Goal: Check status

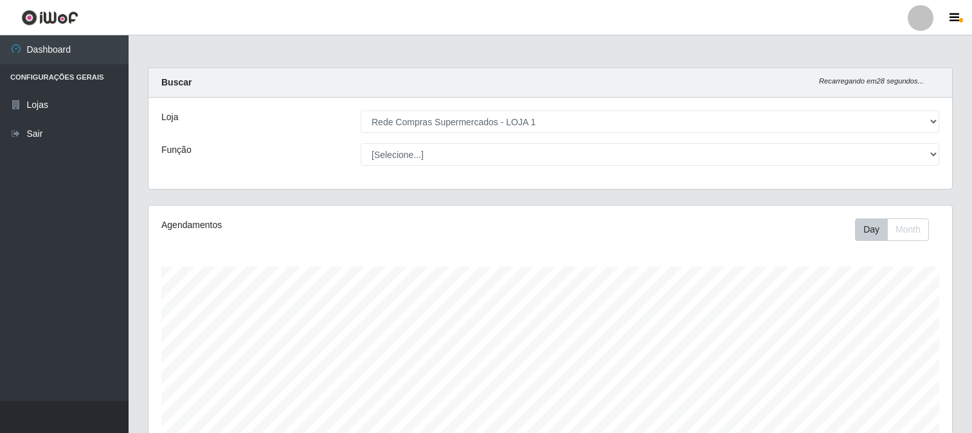
select select "158"
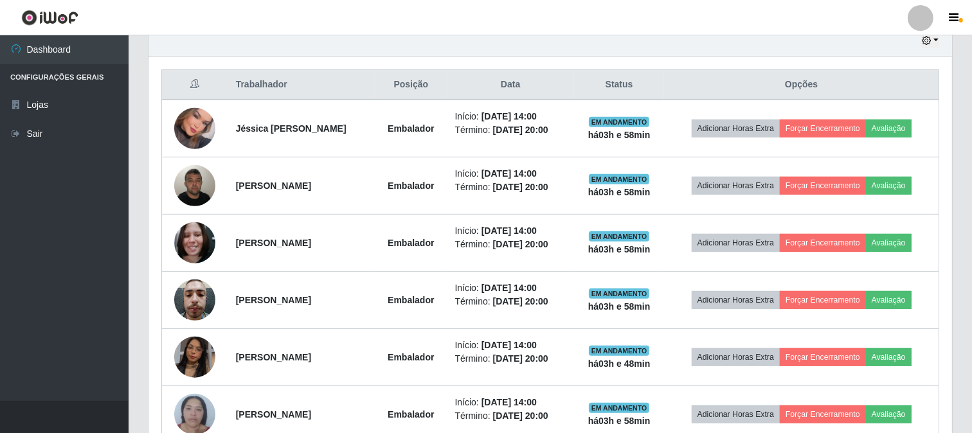
scroll to position [392, 0]
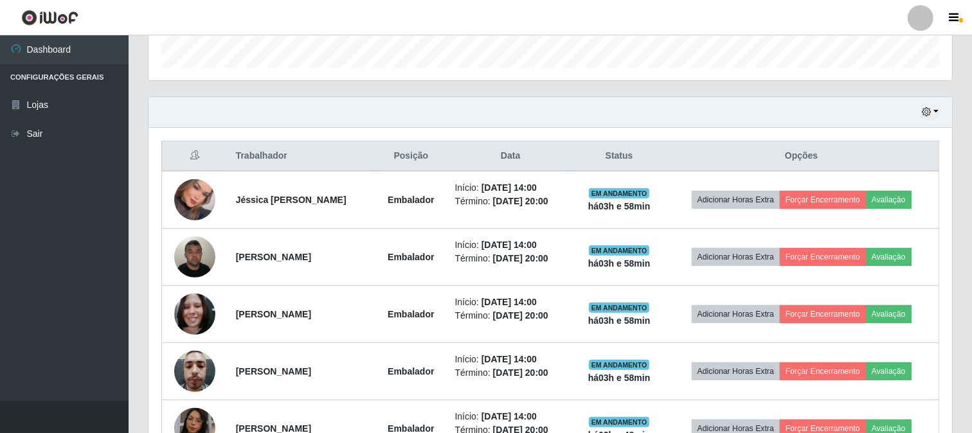
click at [941, 108] on div "Hoje 1 dia 3 dias 1 Semana Não encerrados" at bounding box center [551, 112] width 804 height 31
click at [939, 114] on button "button" at bounding box center [930, 112] width 18 height 15
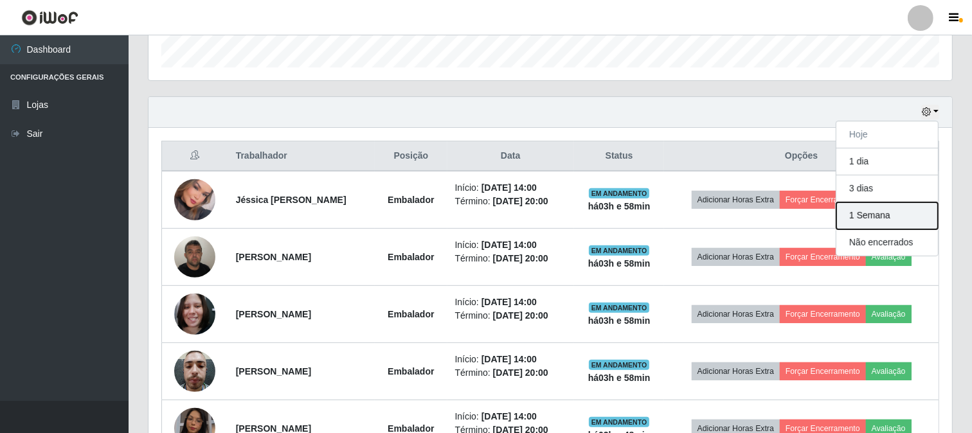
click at [871, 215] on button "1 Semana" at bounding box center [888, 216] width 102 height 27
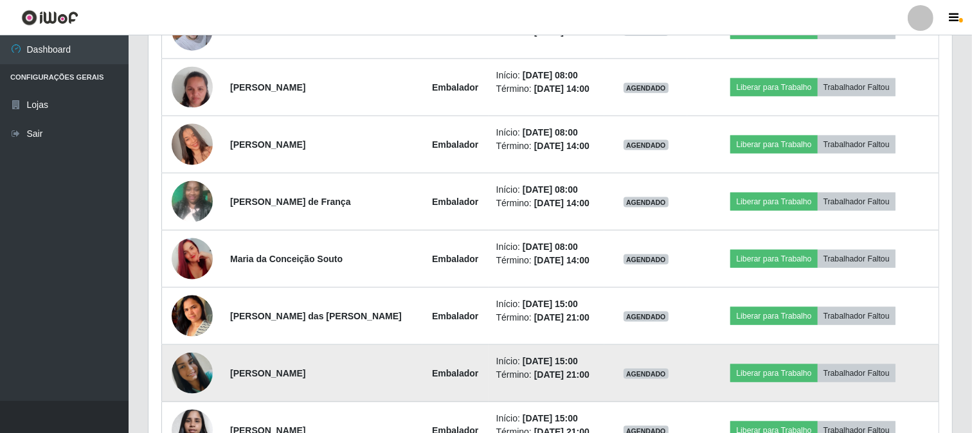
scroll to position [1392, 0]
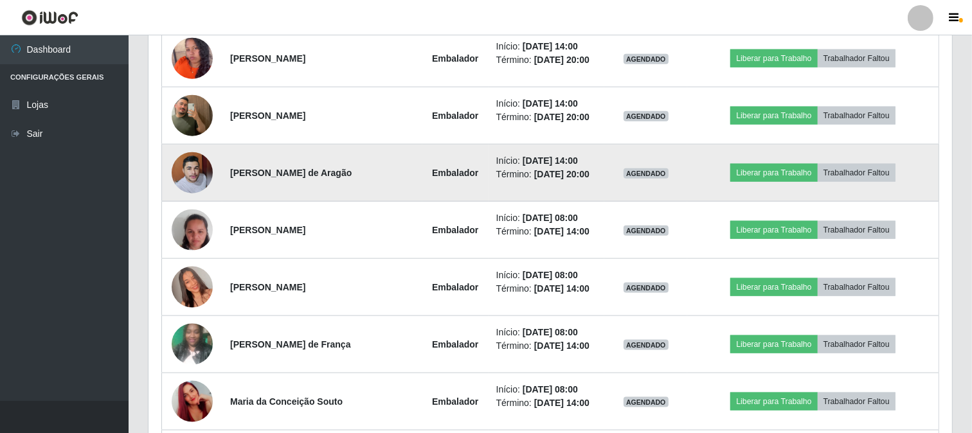
click at [191, 168] on img at bounding box center [192, 173] width 41 height 44
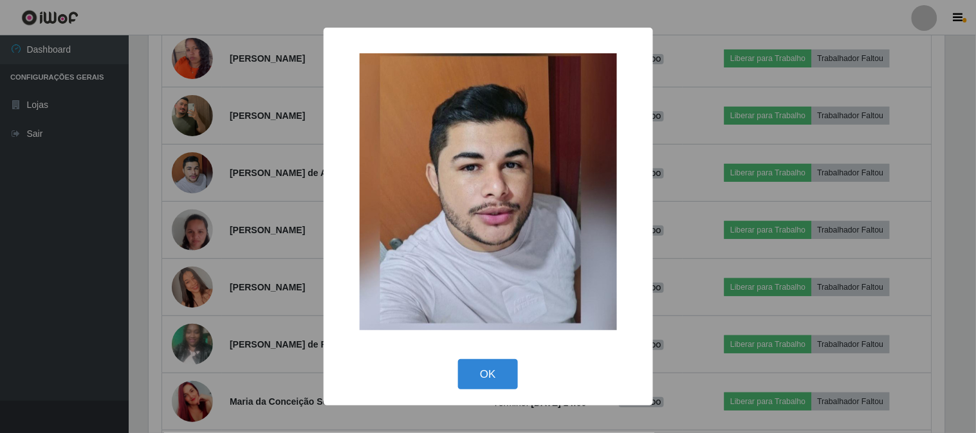
click at [189, 179] on div "× OK Cancel" at bounding box center [488, 216] width 976 height 433
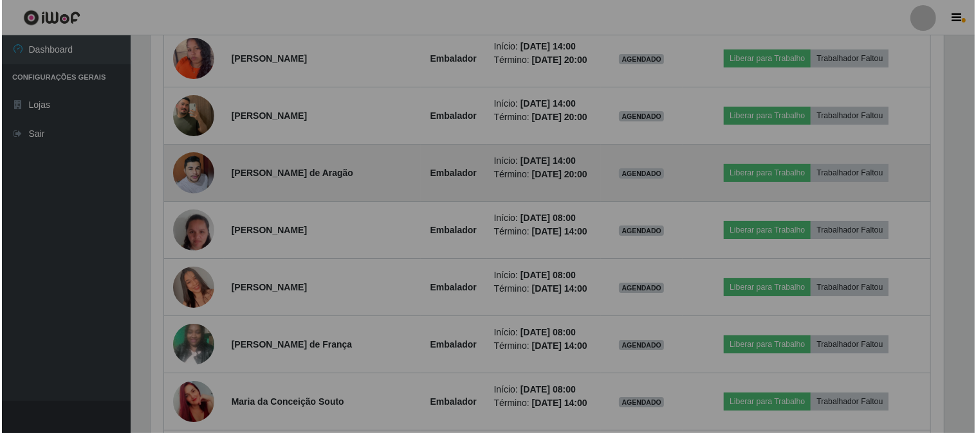
scroll to position [266, 804]
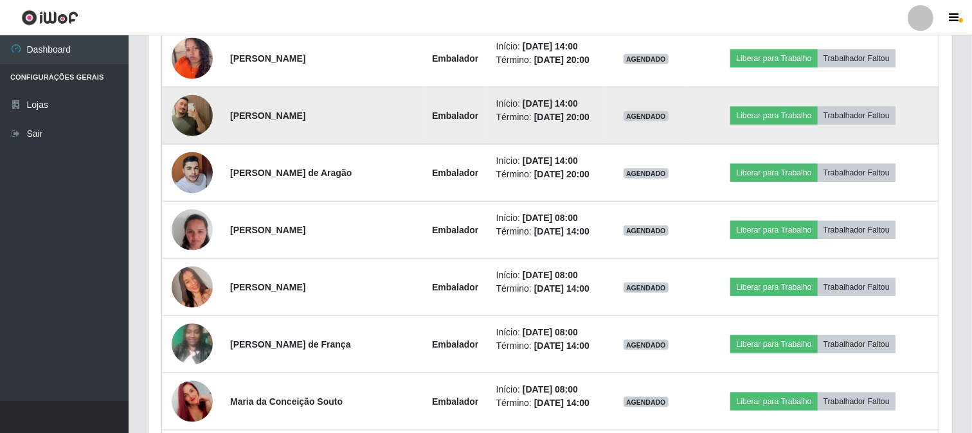
click at [197, 105] on img at bounding box center [192, 115] width 41 height 73
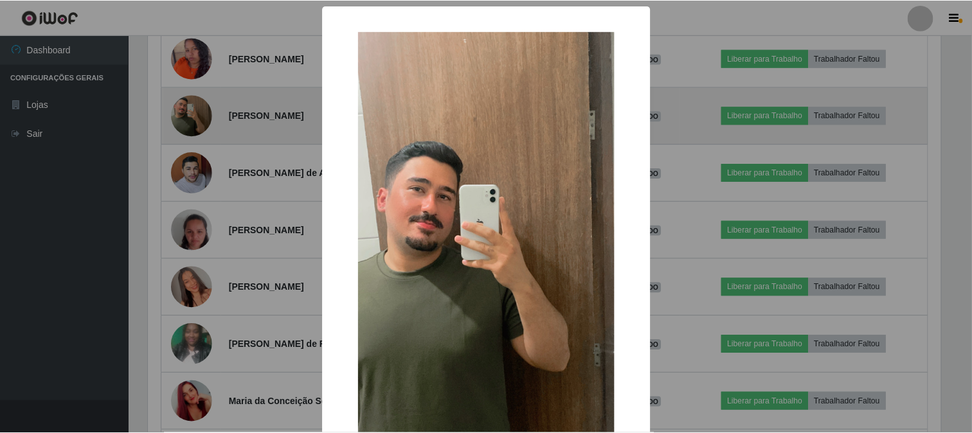
scroll to position [266, 795]
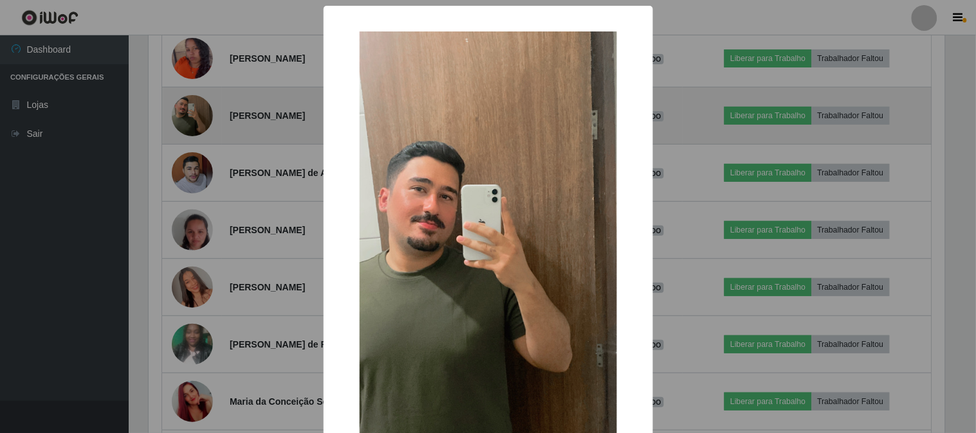
click at [197, 105] on div "× OK Cancel" at bounding box center [488, 216] width 976 height 433
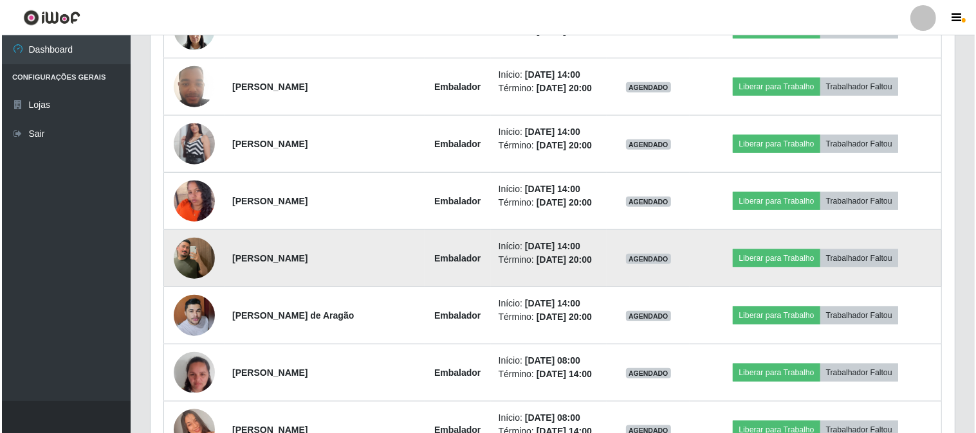
scroll to position [1178, 0]
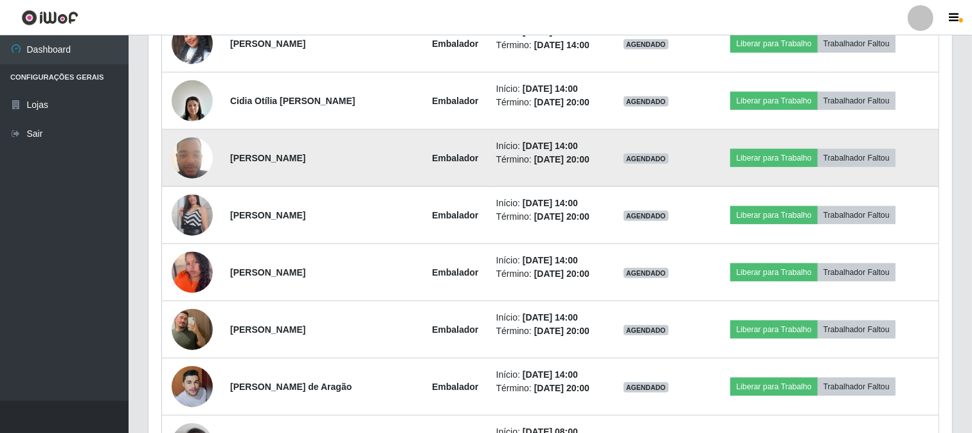
click at [193, 156] on img at bounding box center [192, 158] width 41 height 55
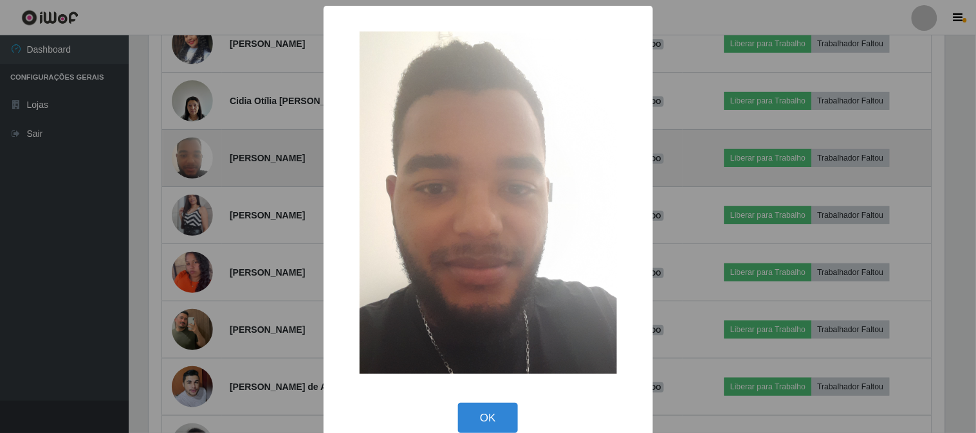
click at [193, 156] on div "× OK Cancel" at bounding box center [488, 216] width 976 height 433
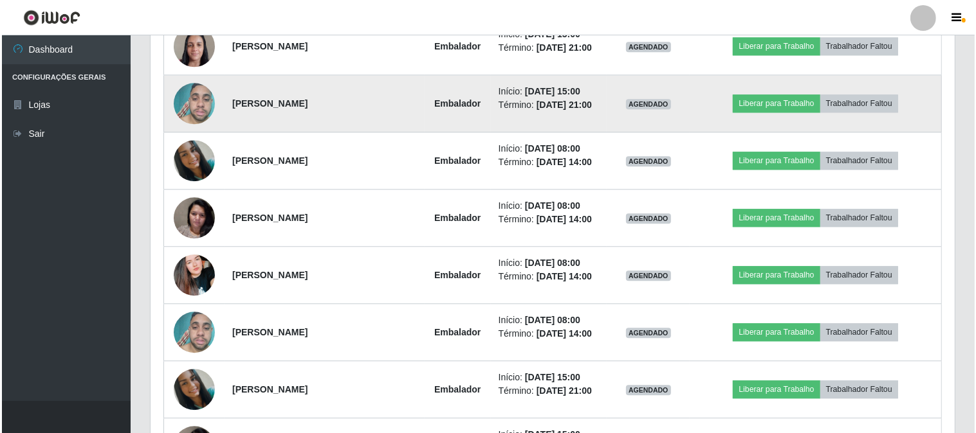
scroll to position [2821, 0]
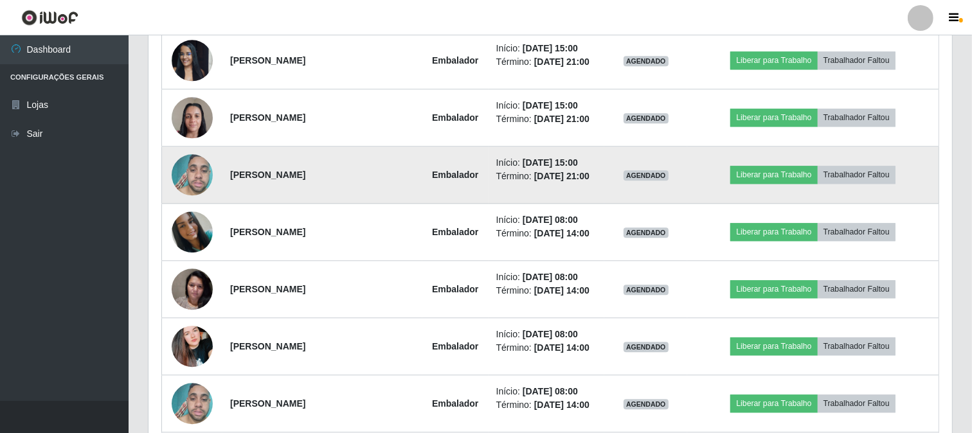
click at [190, 174] on img at bounding box center [192, 175] width 41 height 55
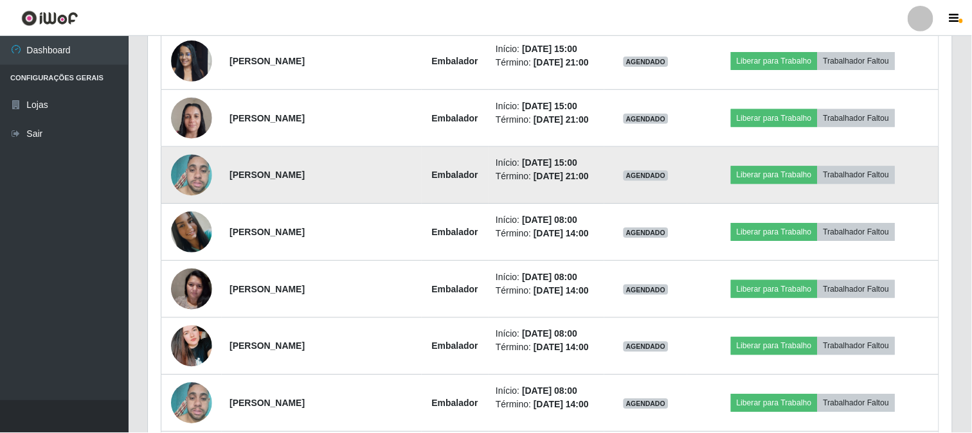
scroll to position [266, 795]
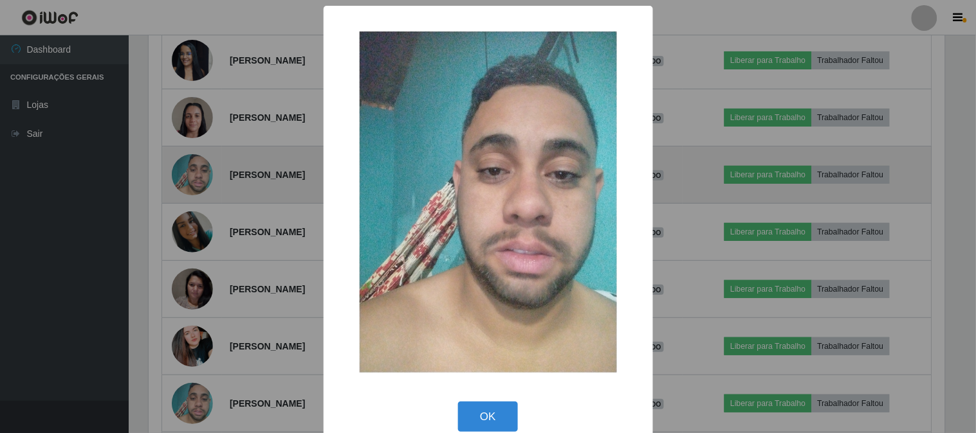
click at [190, 174] on div "× OK Cancel" at bounding box center [488, 216] width 976 height 433
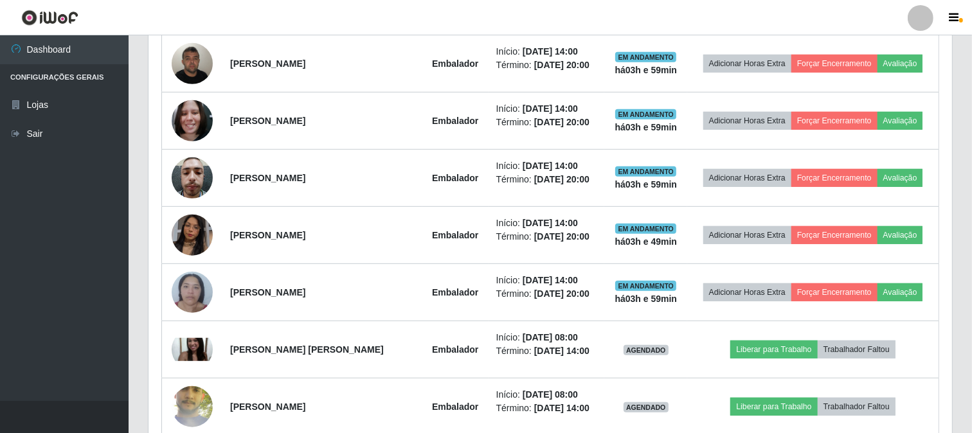
scroll to position [514, 0]
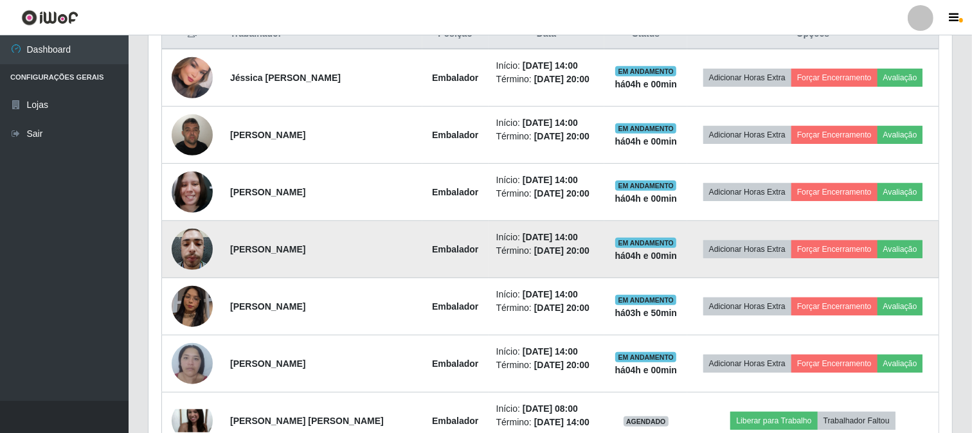
click at [182, 243] on img at bounding box center [192, 249] width 41 height 55
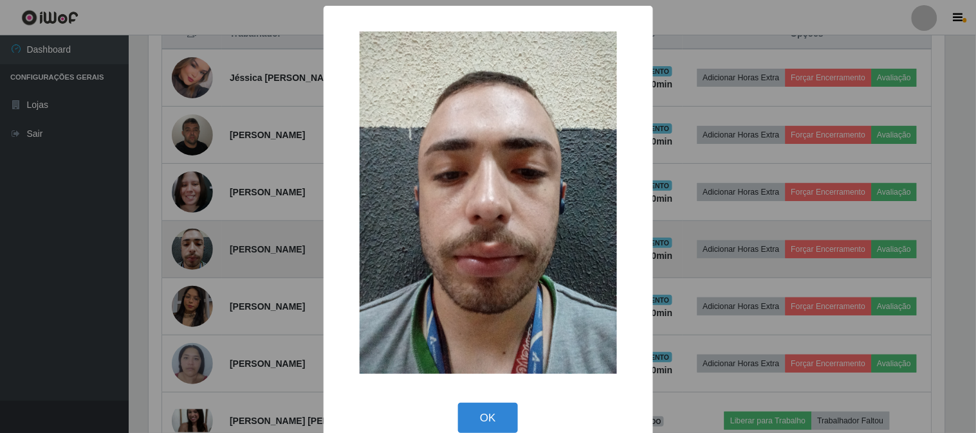
click at [182, 243] on div "× OK Cancel" at bounding box center [488, 216] width 976 height 433
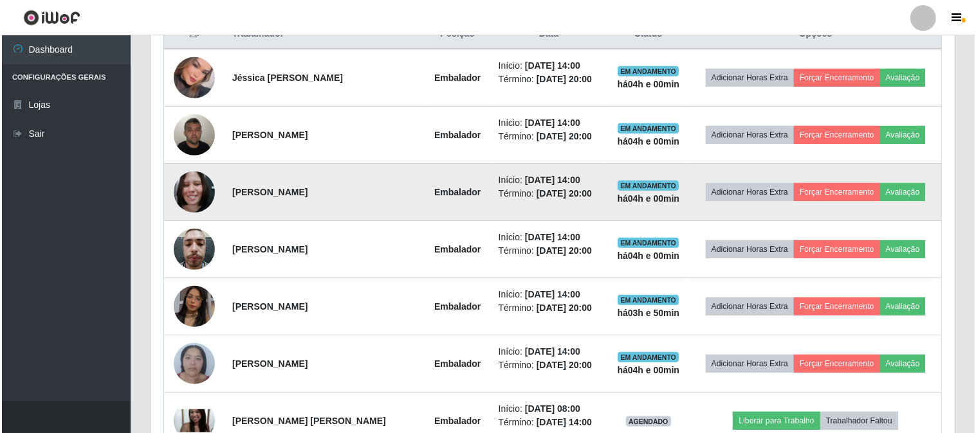
scroll to position [442, 0]
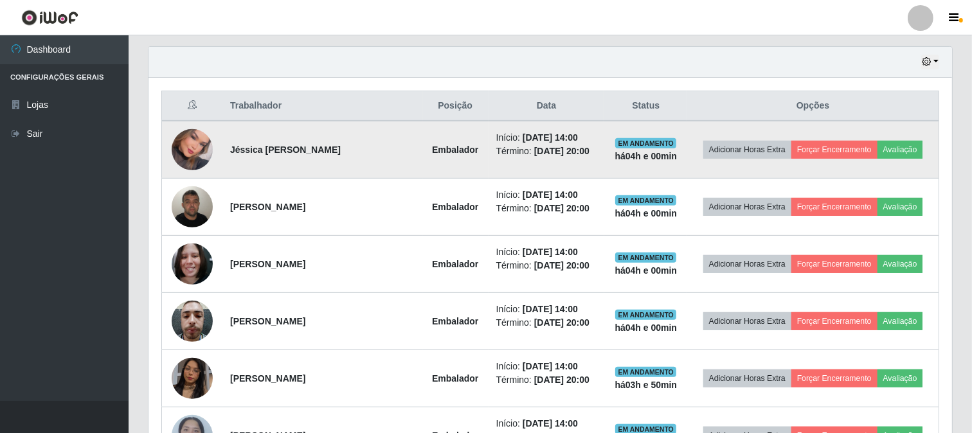
click at [200, 156] on img at bounding box center [192, 150] width 41 height 59
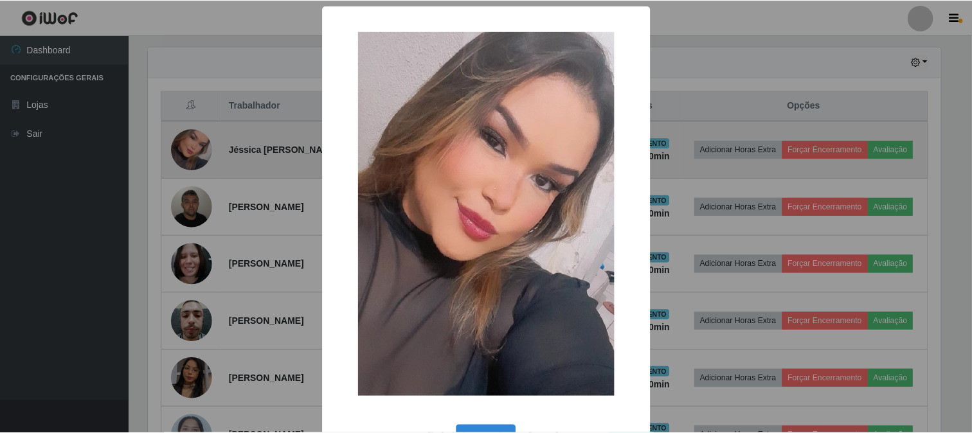
scroll to position [266, 795]
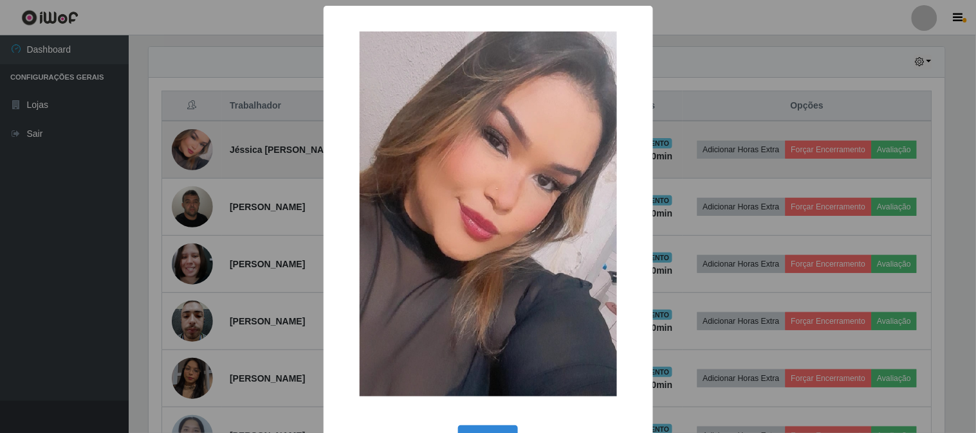
click at [200, 156] on div "× OK Cancel" at bounding box center [488, 216] width 976 height 433
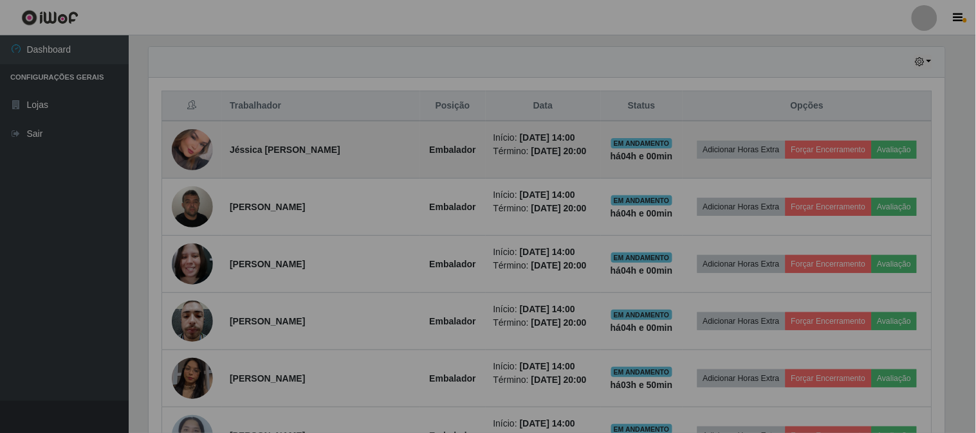
scroll to position [266, 804]
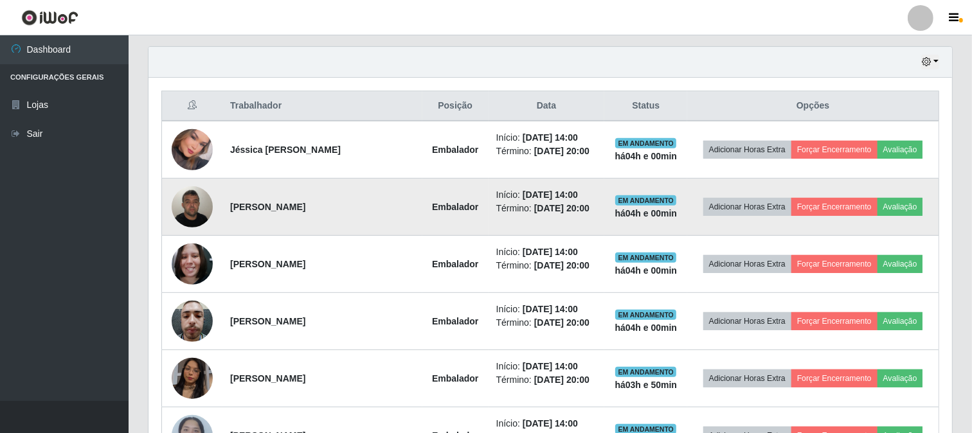
click at [191, 192] on img at bounding box center [192, 206] width 41 height 55
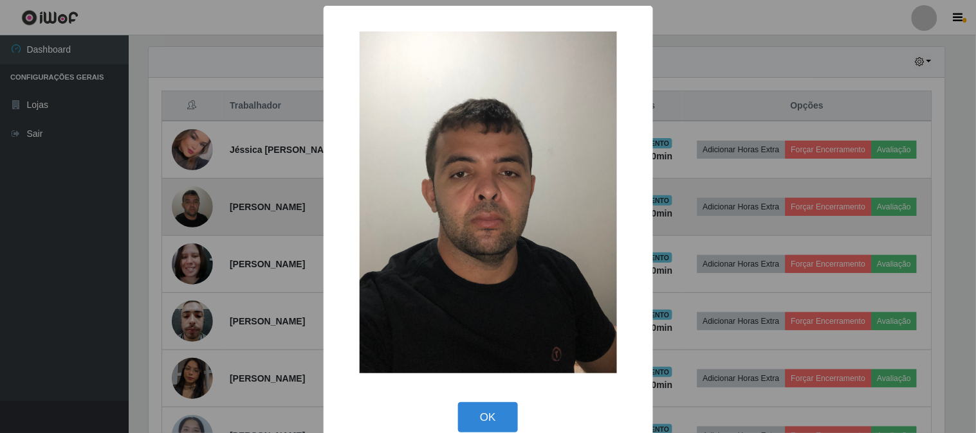
click at [191, 192] on div "× OK Cancel" at bounding box center [488, 216] width 976 height 433
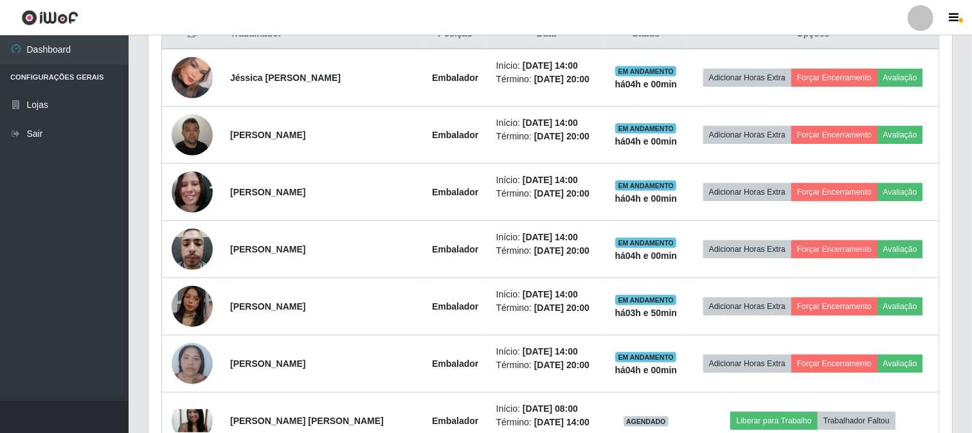
scroll to position [14, 0]
